Goal: Task Accomplishment & Management: Manage account settings

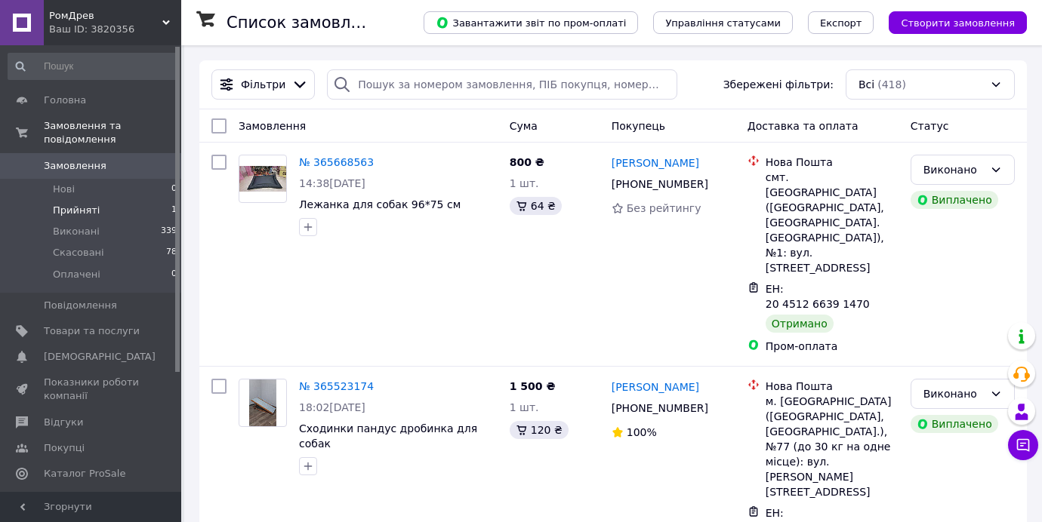
click at [122, 208] on li "Прийняті 1" at bounding box center [93, 210] width 186 height 21
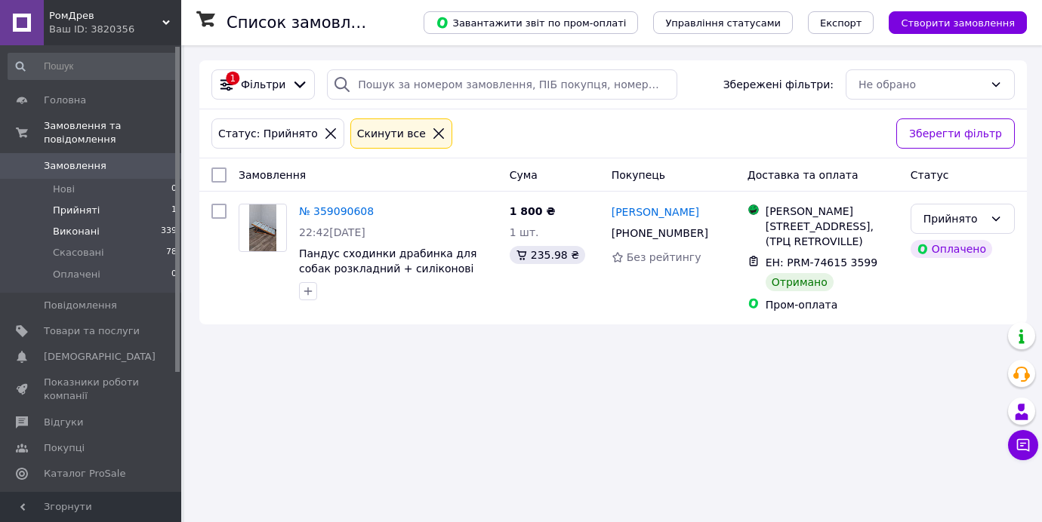
click at [104, 233] on li "Виконані 339" at bounding box center [93, 231] width 186 height 21
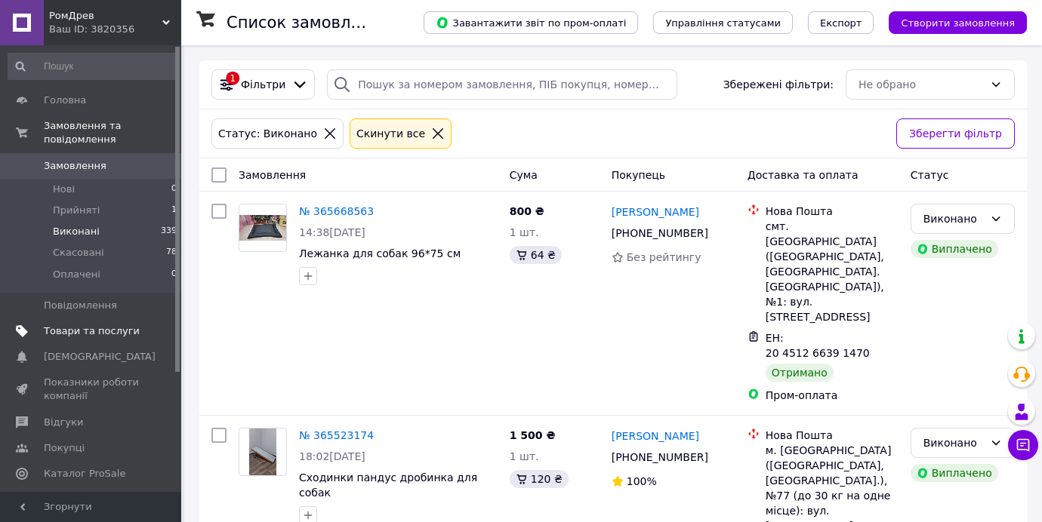
click at [94, 338] on link "Товари та послуги" at bounding box center [93, 332] width 186 height 26
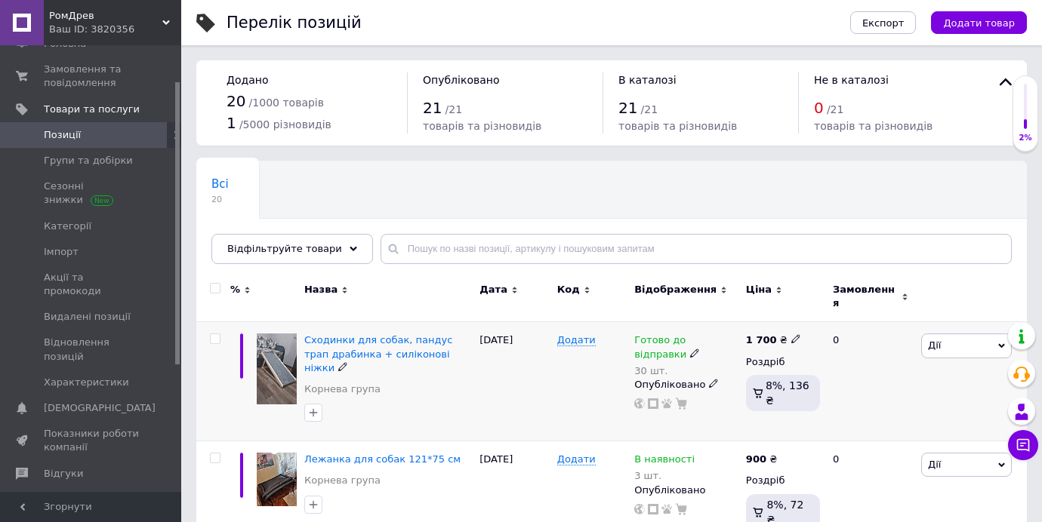
scroll to position [60, 0]
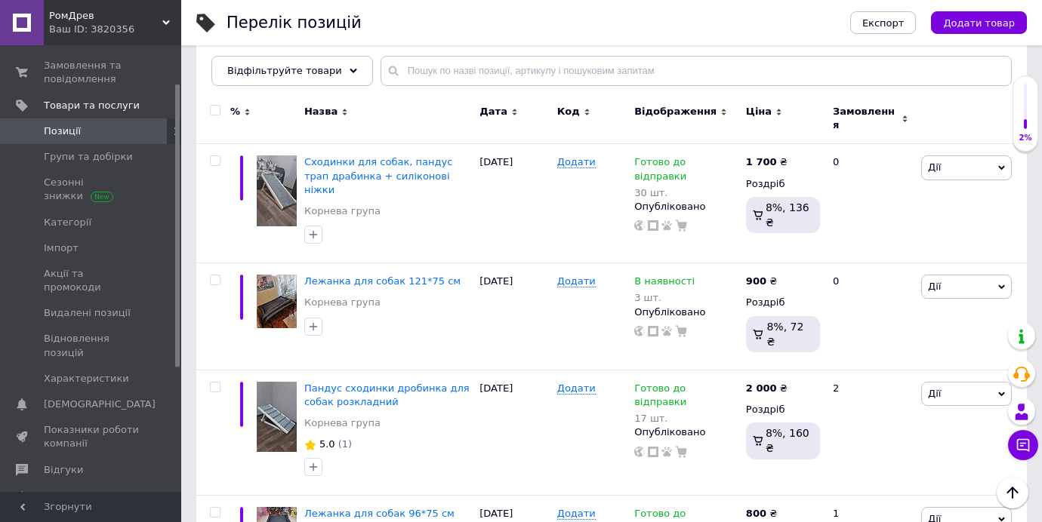
scroll to position [181, 0]
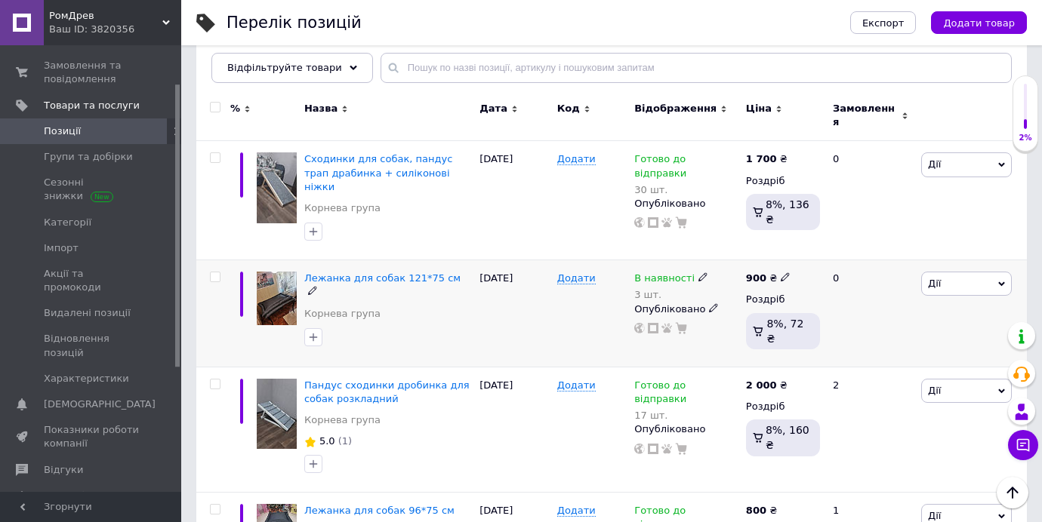
click at [784, 273] on use at bounding box center [785, 277] width 8 height 8
type input "9"
type input "1000"
click at [862, 246] on input "1000" at bounding box center [859, 261] width 115 height 30
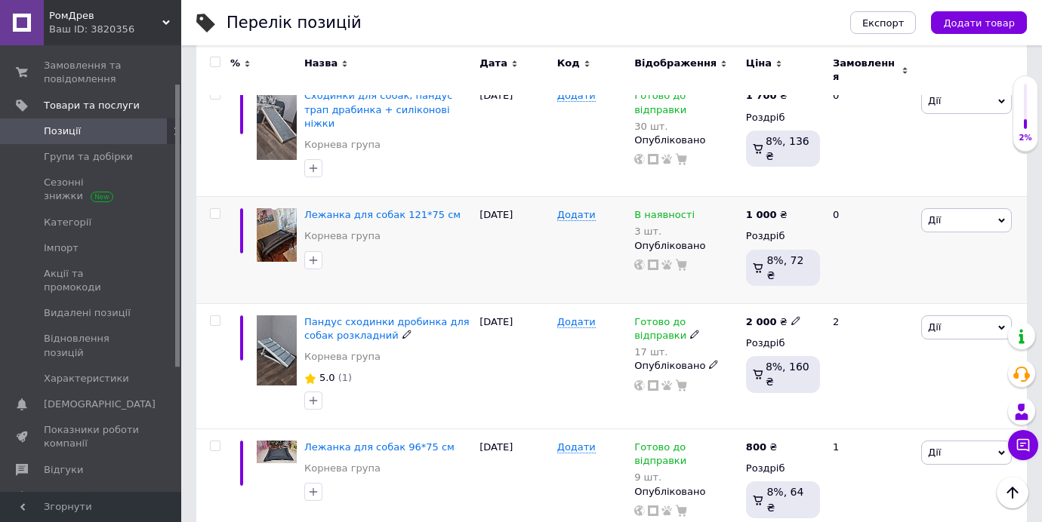
scroll to position [272, 0]
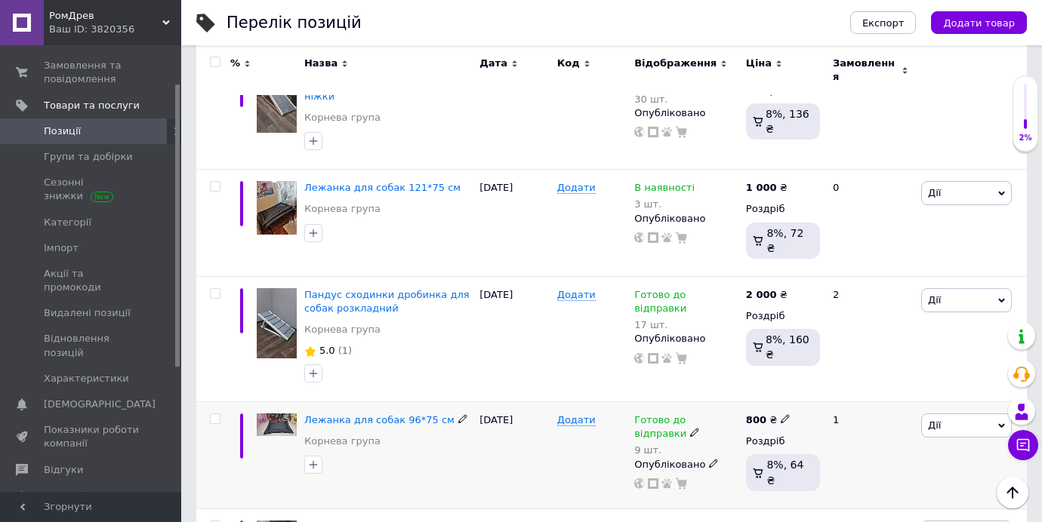
click at [784, 414] on icon at bounding box center [785, 418] width 9 height 9
type input "8"
type input "900"
